Goal: Information Seeking & Learning: Learn about a topic

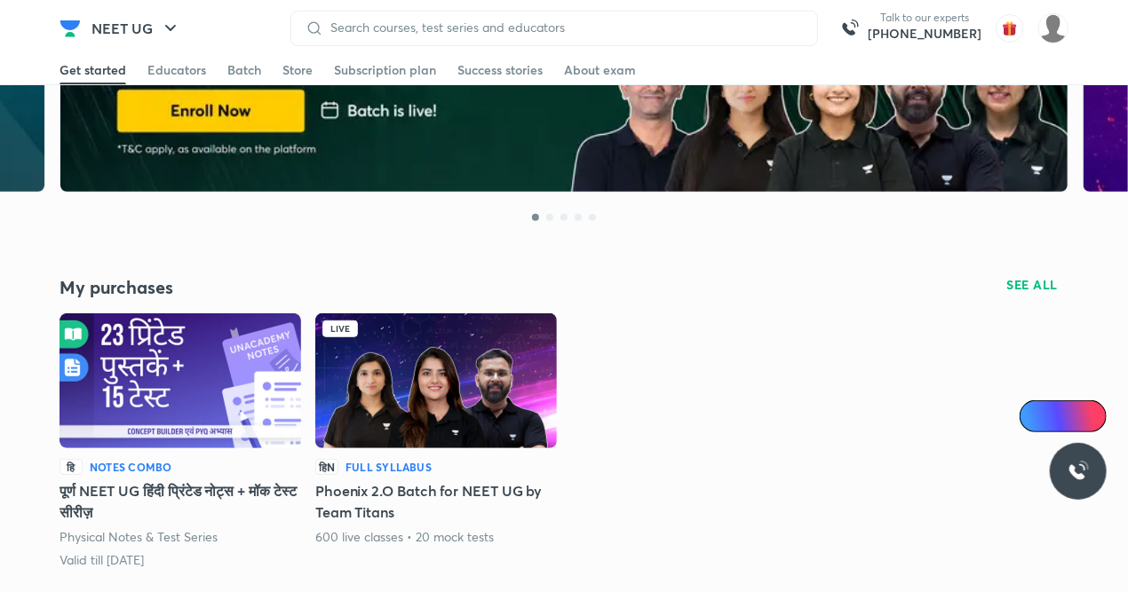
scroll to position [260, 0]
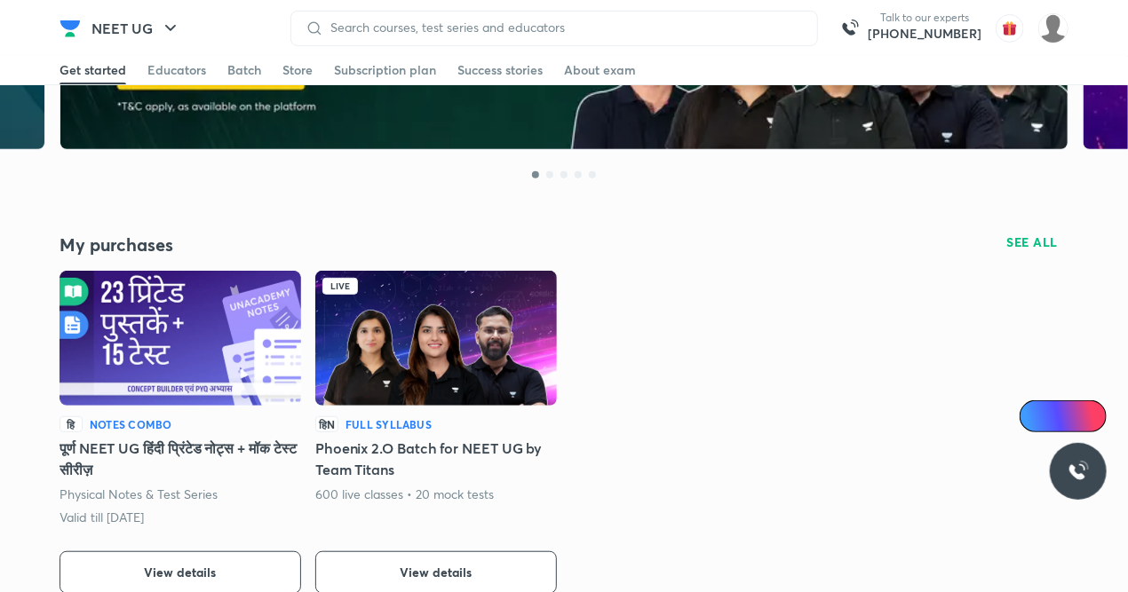
click at [352, 345] on img at bounding box center [436, 338] width 242 height 135
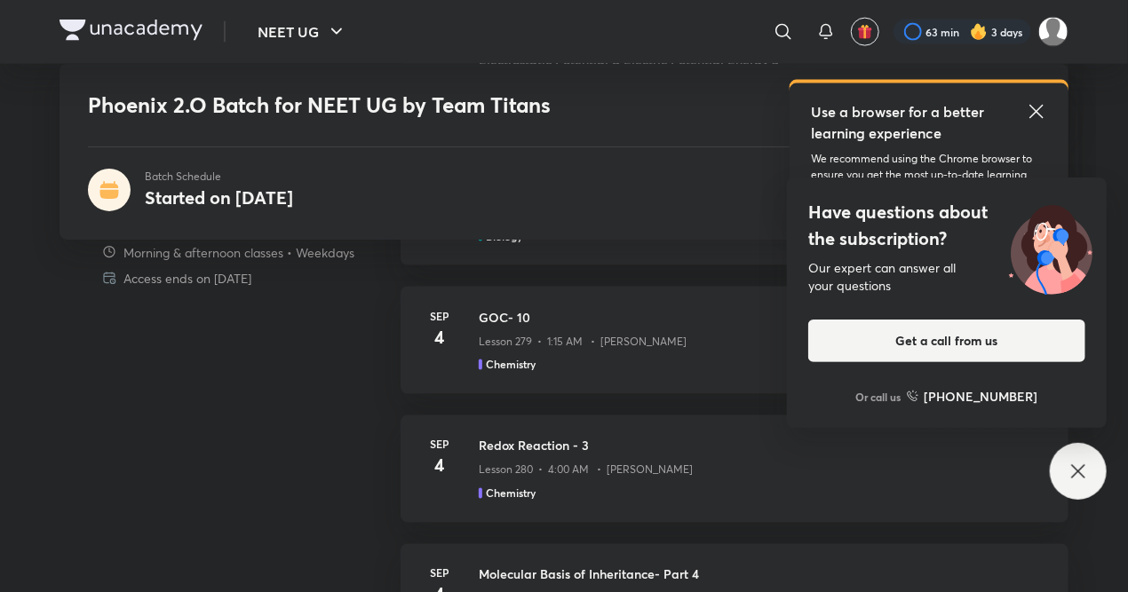
scroll to position [1137, 0]
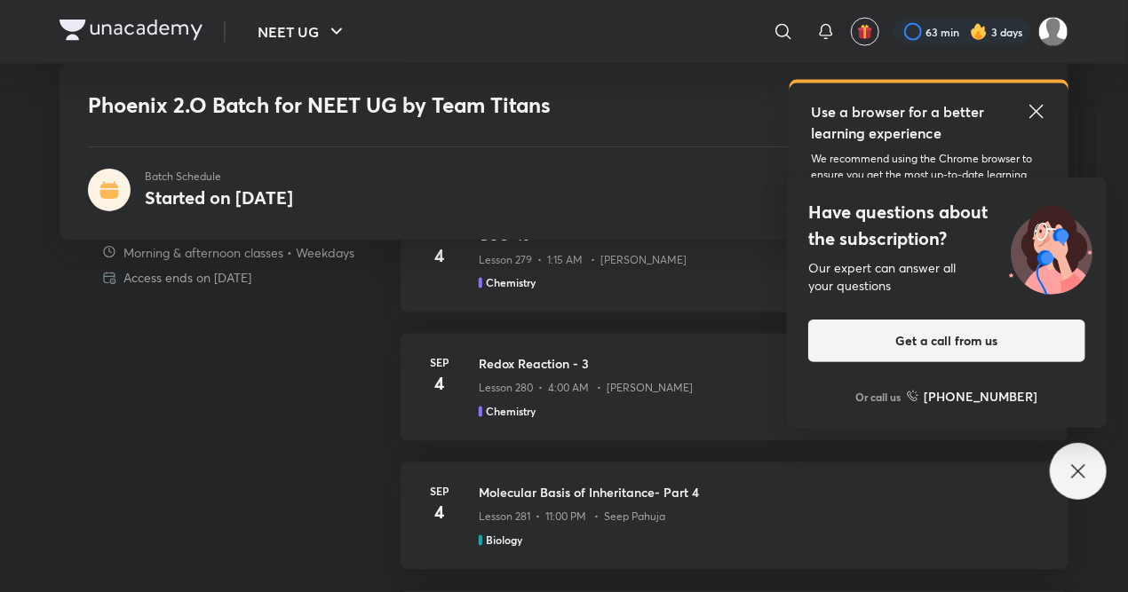
click at [1090, 469] on div "Have questions about the subscription? Our expert can answer all your questions…" at bounding box center [1078, 471] width 57 height 57
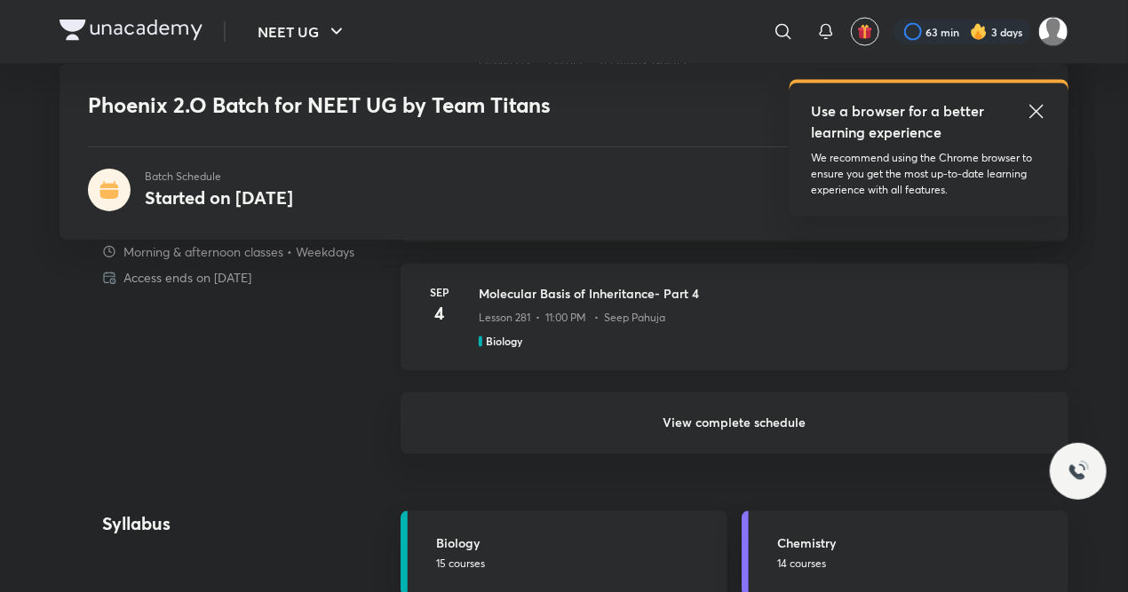
scroll to position [1411, 0]
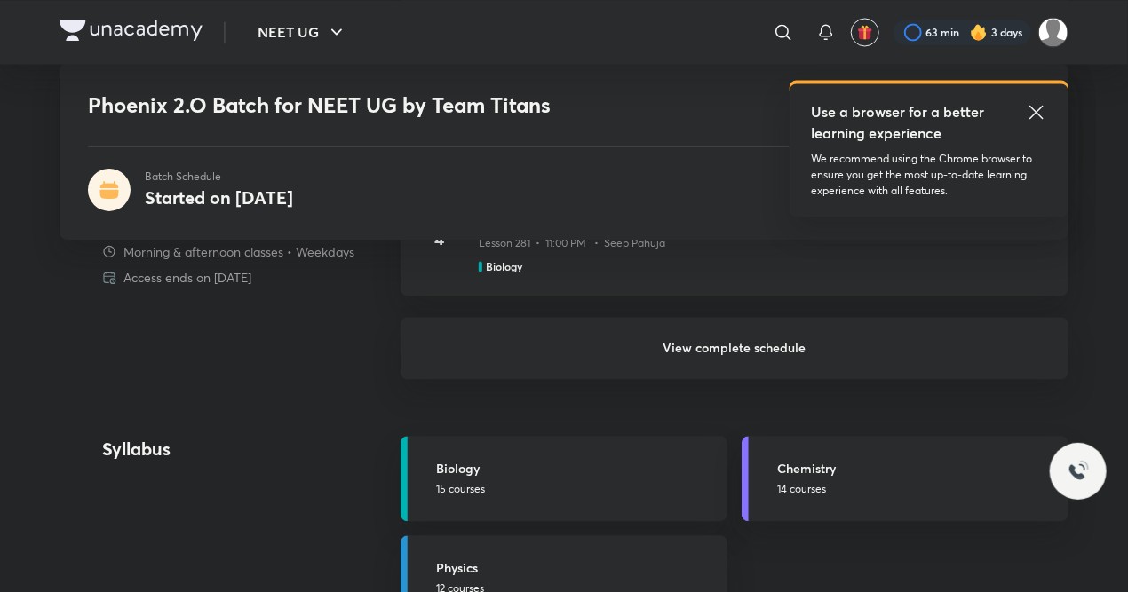
click at [731, 337] on h6 "View complete schedule" at bounding box center [735, 348] width 668 height 62
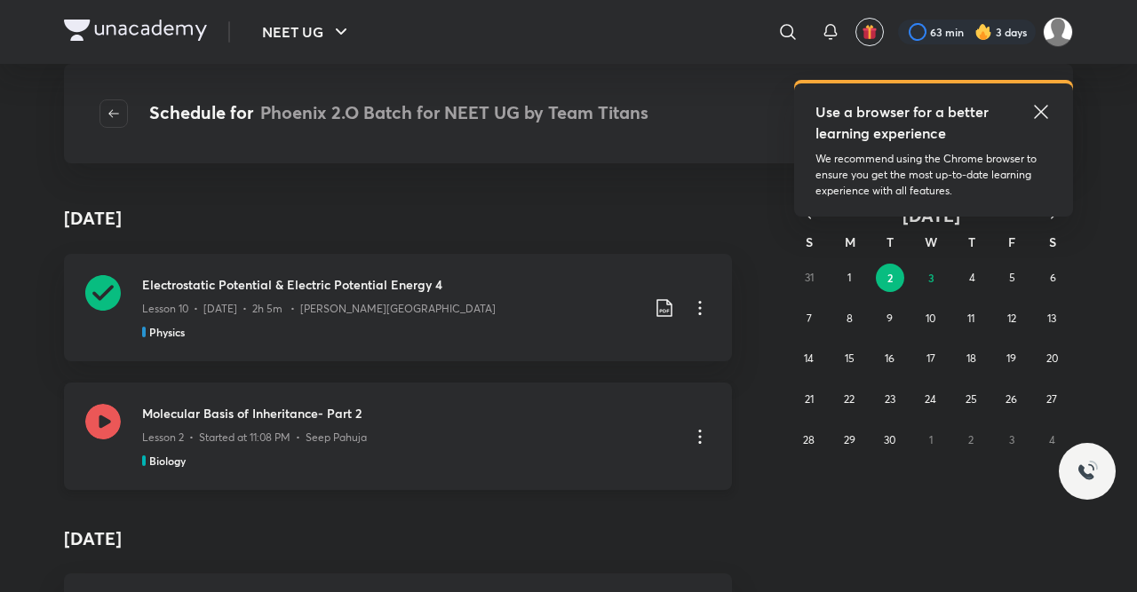
click at [416, 436] on div "Lesson 2 • Started at 11:08 PM • Seep Pahuja" at bounding box center [408, 434] width 533 height 23
